Goal: Information Seeking & Learning: Check status

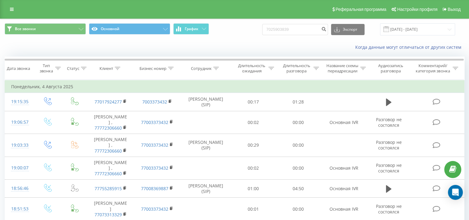
type input "7025903839"
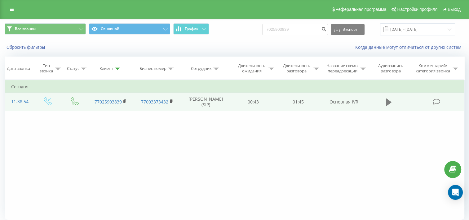
click at [387, 105] on icon at bounding box center [389, 101] width 6 height 7
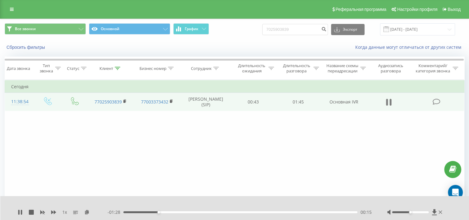
click at [390, 105] on icon at bounding box center [391, 102] width 2 height 7
click at [316, 36] on div "Все звонки Основной График 7025903839 Экспорт .csv .xls .xlsx [DATE] - [DATE]" at bounding box center [234, 29] width 469 height 21
click at [310, 26] on input "7025903839" at bounding box center [295, 29] width 66 height 11
paste input "0966077"
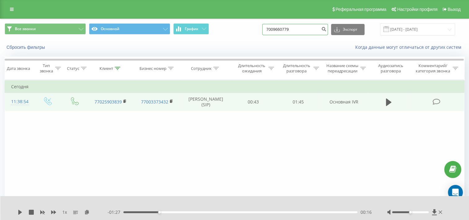
type input "7009660779"
